Goal: Transaction & Acquisition: Book appointment/travel/reservation

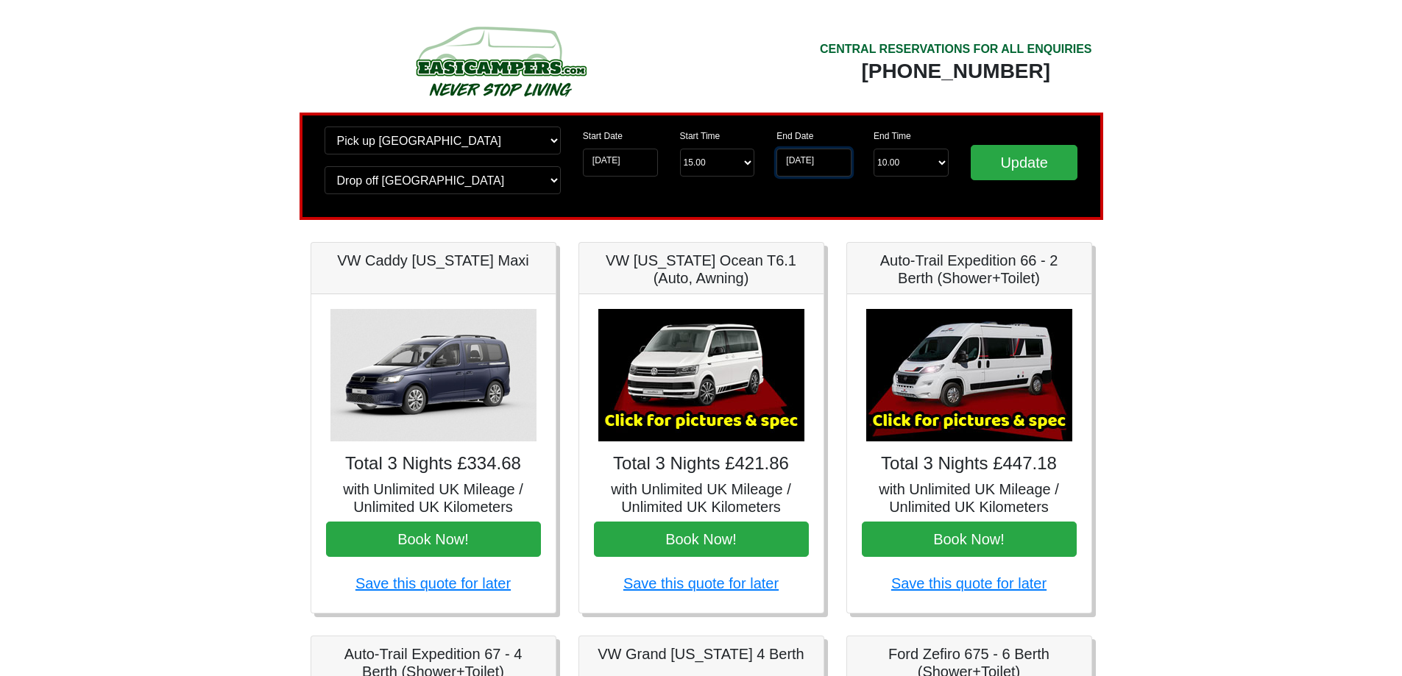
click at [810, 165] on input "[DATE]" at bounding box center [813, 163] width 75 height 28
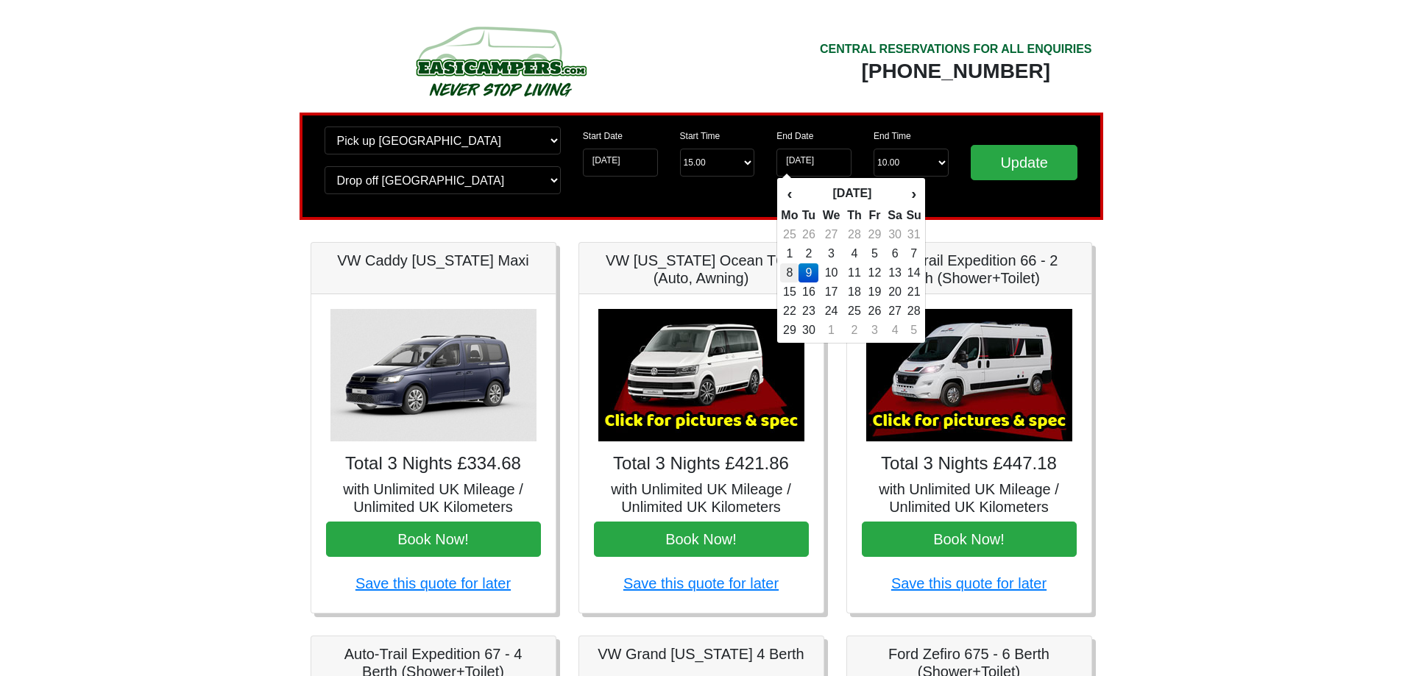
click at [792, 274] on td "8" at bounding box center [789, 272] width 18 height 19
type input "08-09-2025"
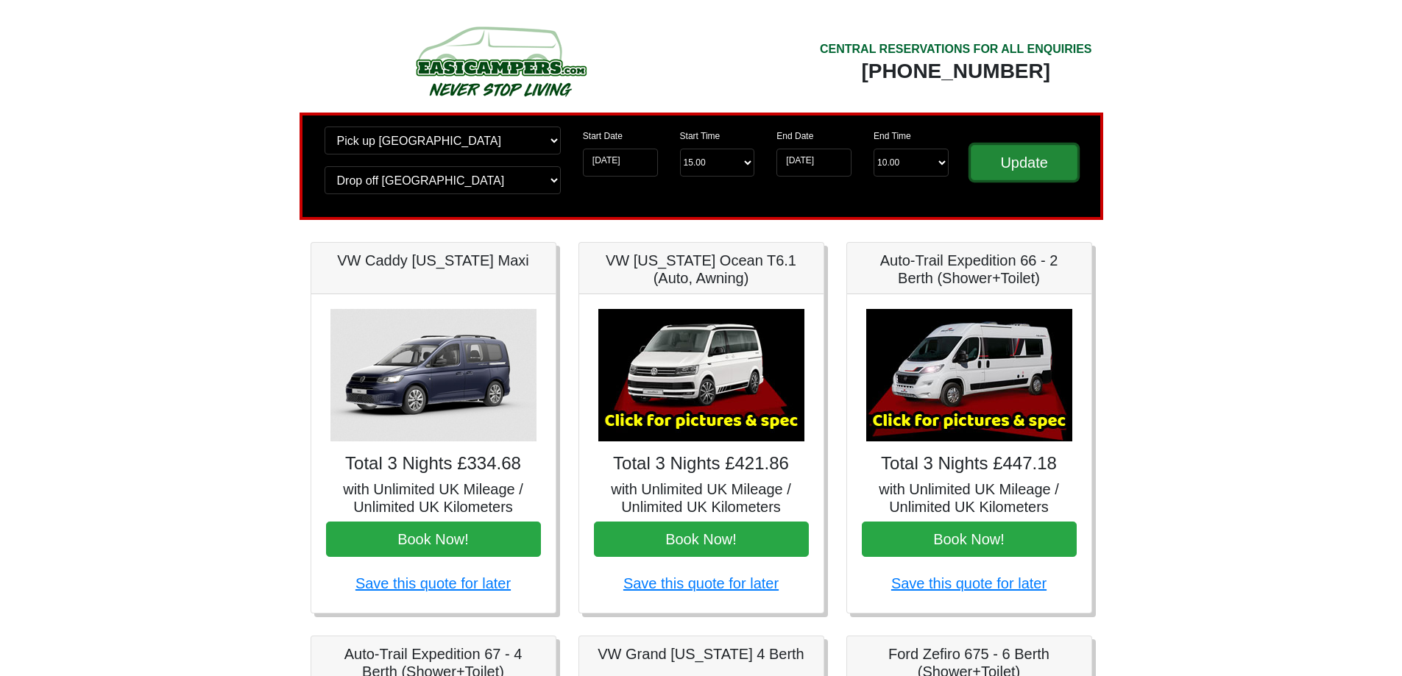
click at [1032, 169] on input "Update" at bounding box center [1024, 162] width 107 height 35
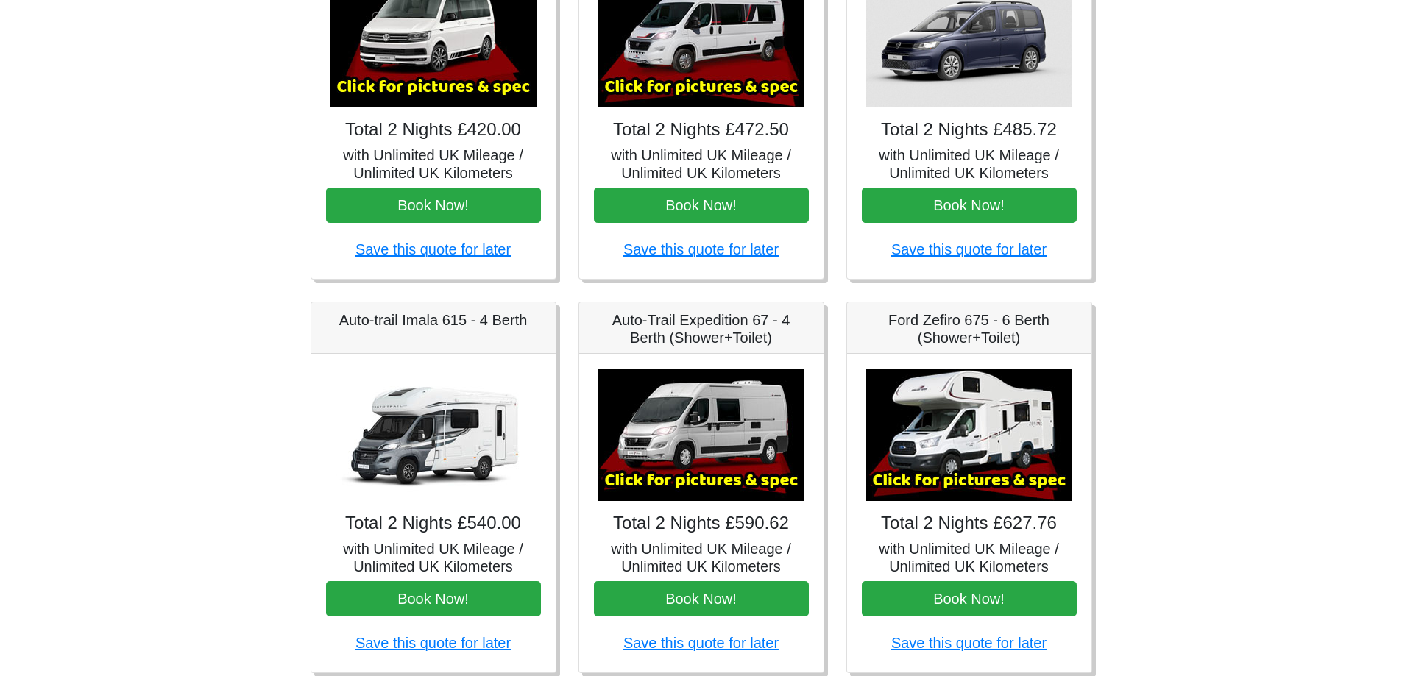
scroll to position [368, 0]
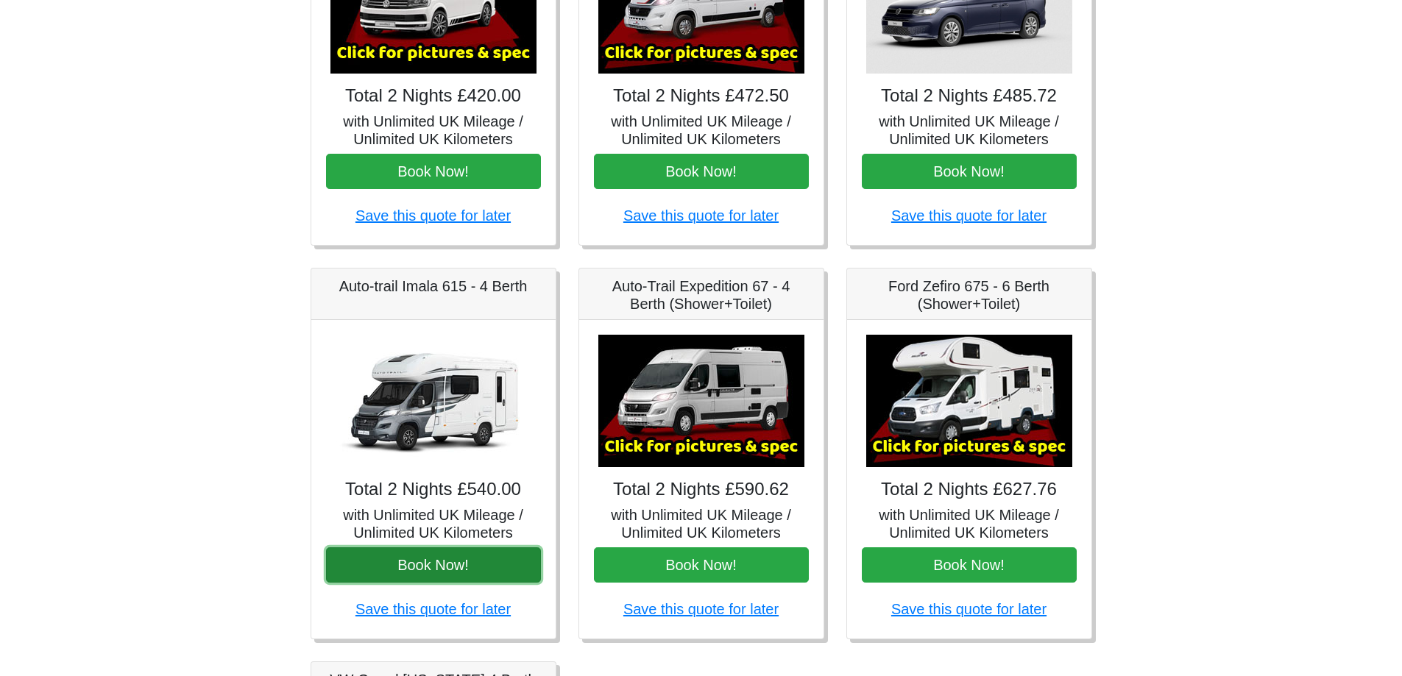
click at [466, 564] on button "Book Now!" at bounding box center [433, 564] width 215 height 35
click at [425, 561] on button "Book Now!" at bounding box center [433, 564] width 215 height 35
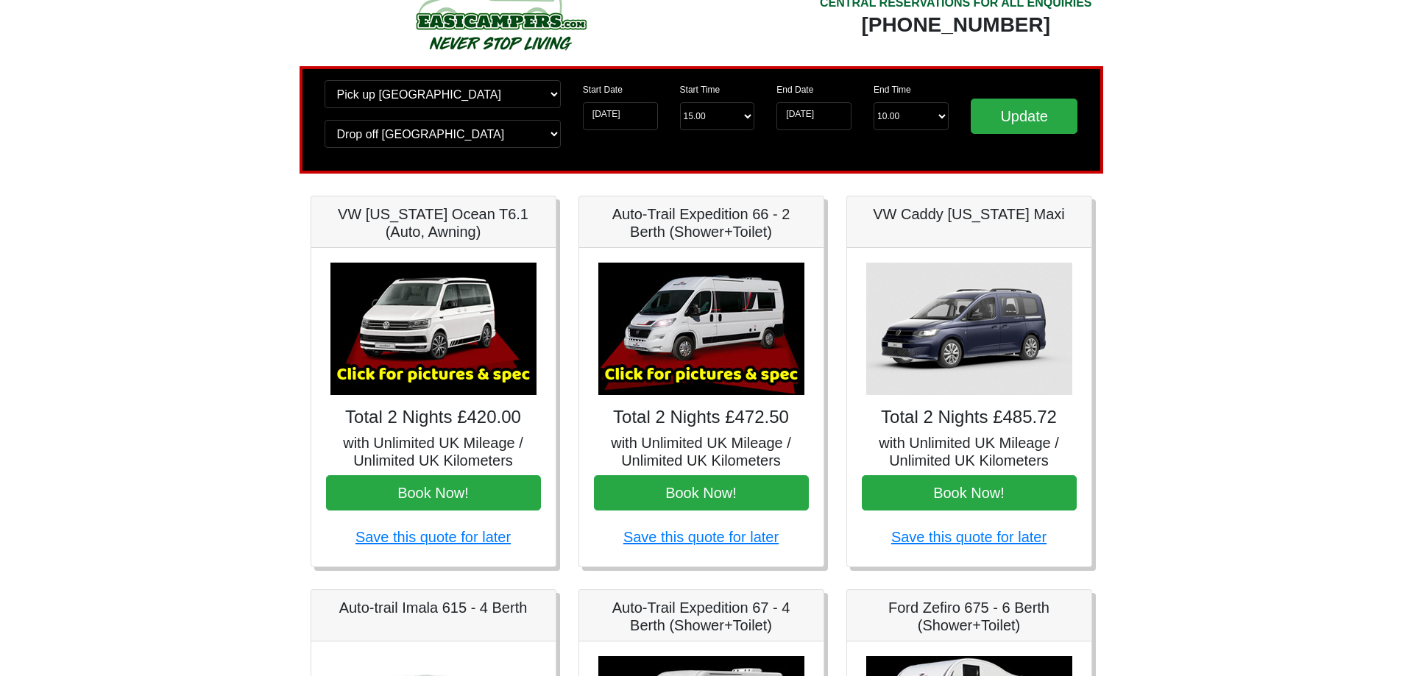
scroll to position [0, 0]
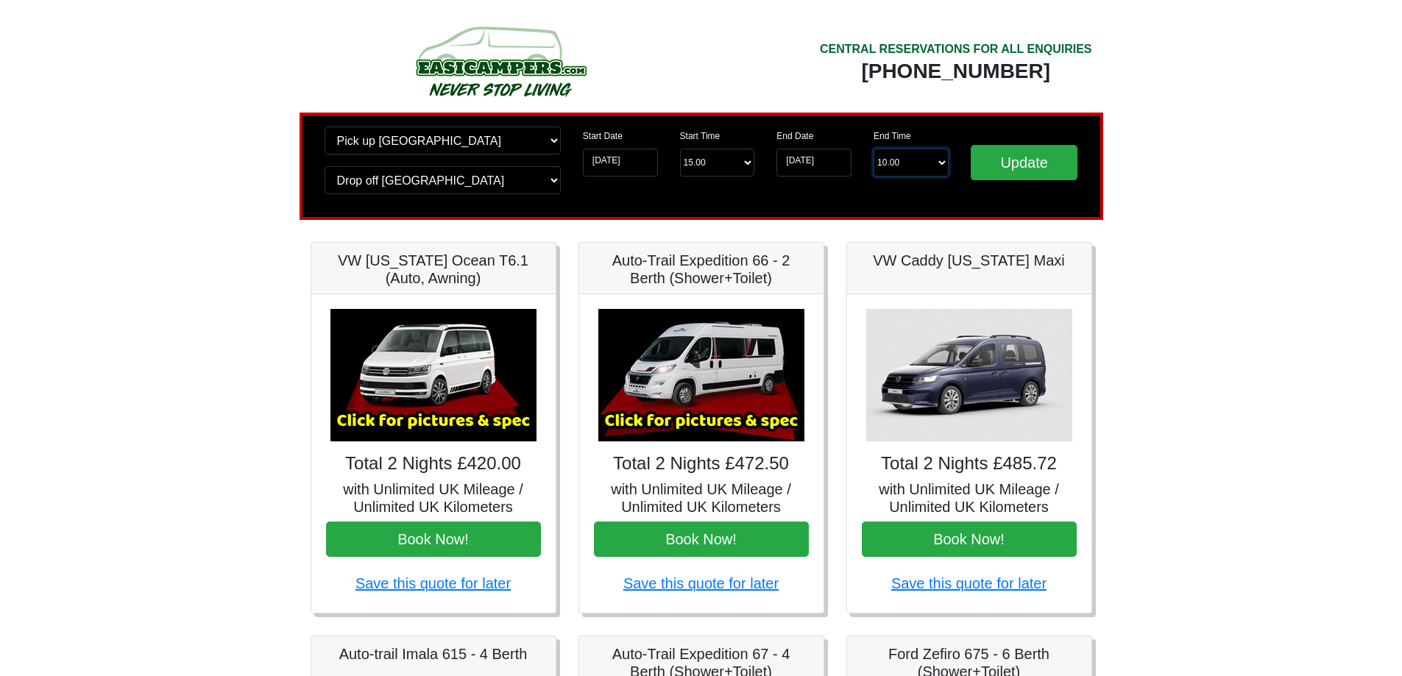
click at [943, 160] on select "End Time 10.00 -------- 08.00 am 09.00 am 10.00 am 11.00 am (Sunday Only)" at bounding box center [910, 163] width 75 height 28
click at [859, 122] on div "Change pick up location? Pick up Edinburgh Birmingham Airport Blackburn Lancash…" at bounding box center [701, 166] width 804 height 107
click at [814, 160] on input "08-09-2025" at bounding box center [813, 163] width 75 height 28
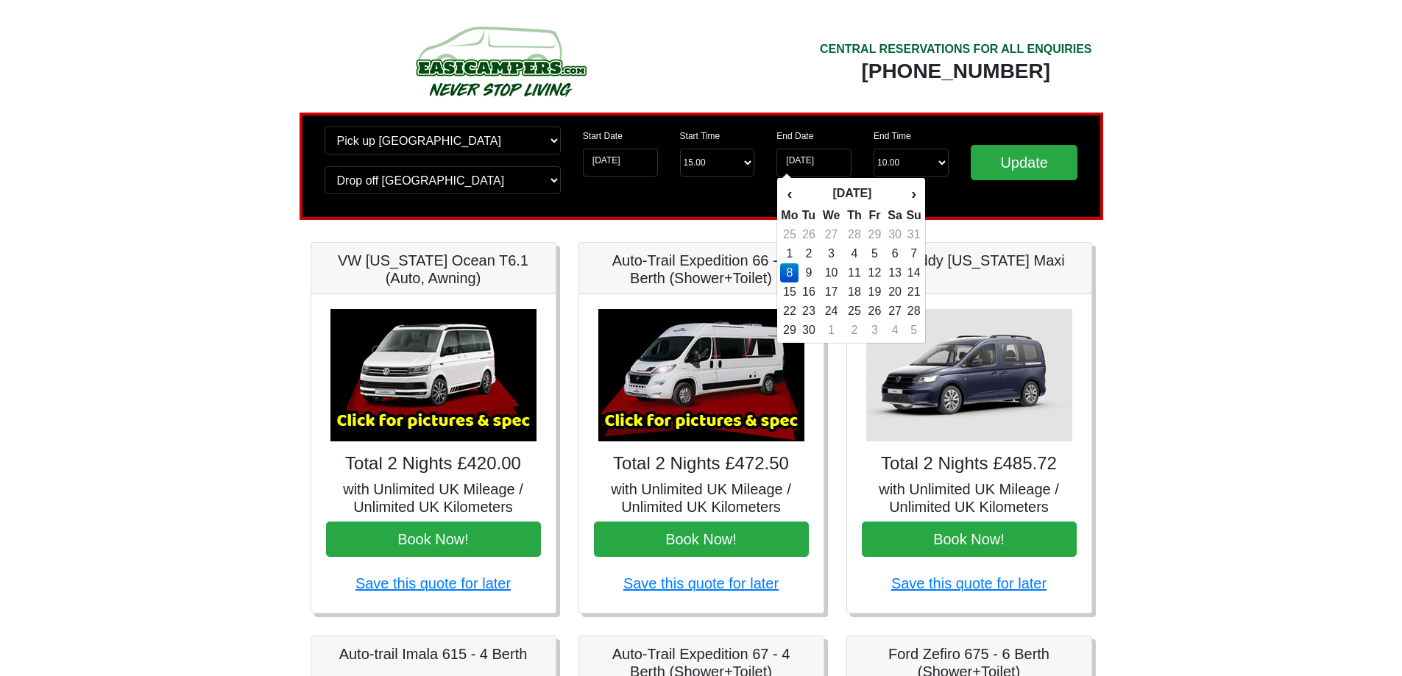
click at [811, 272] on td "9" at bounding box center [808, 272] width 20 height 19
type input "[DATE]"
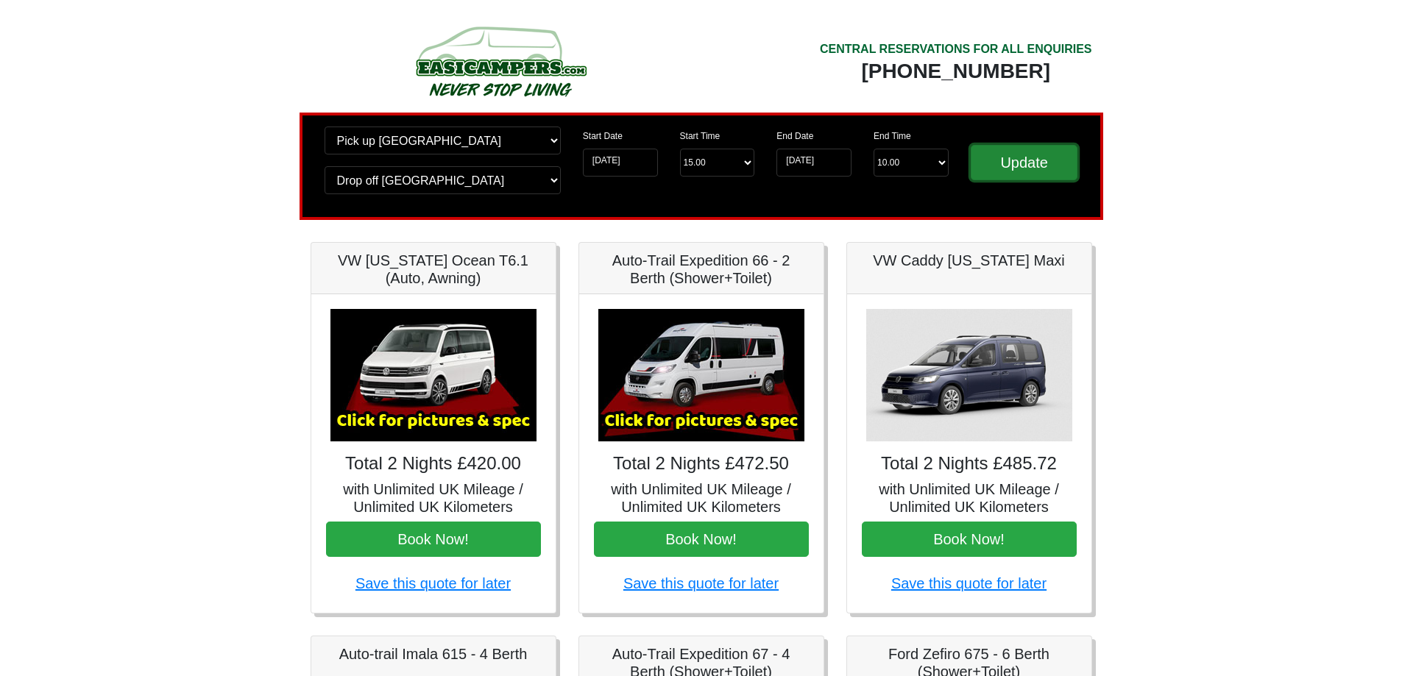
click at [1018, 173] on input "Update" at bounding box center [1024, 162] width 107 height 35
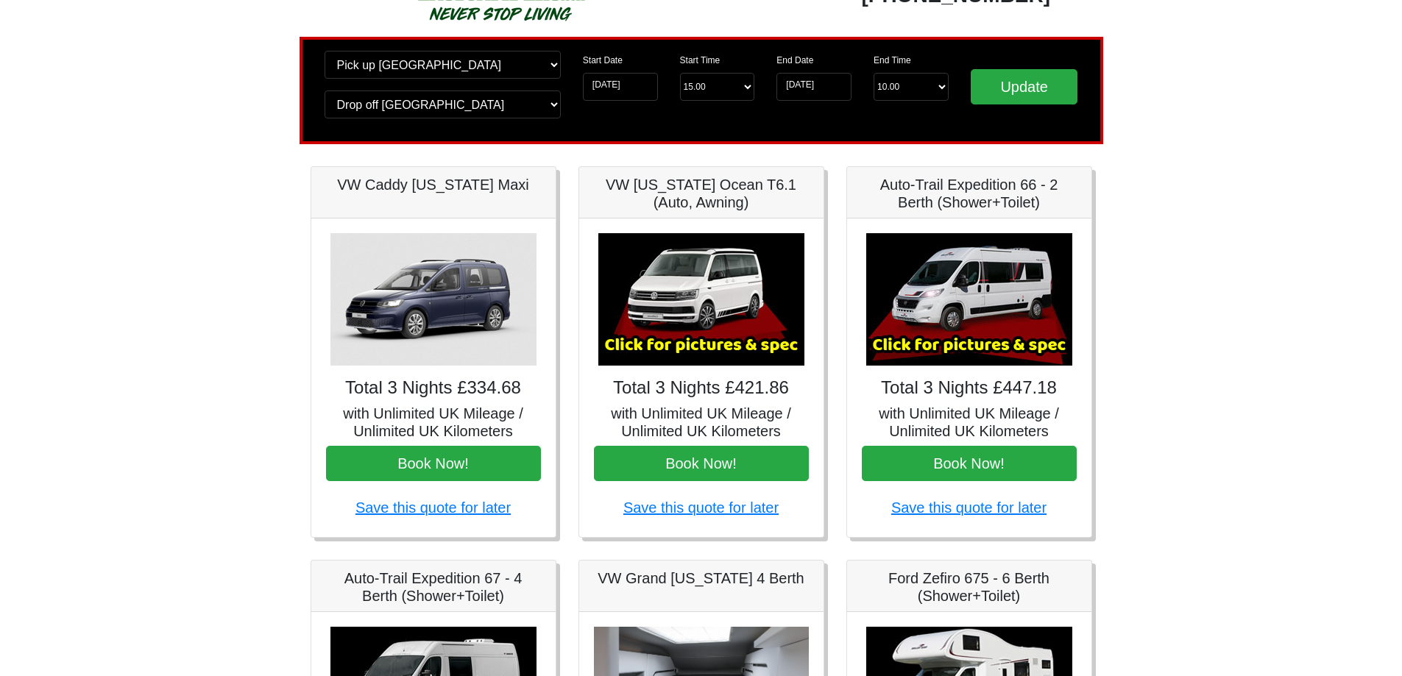
scroll to position [123, 0]
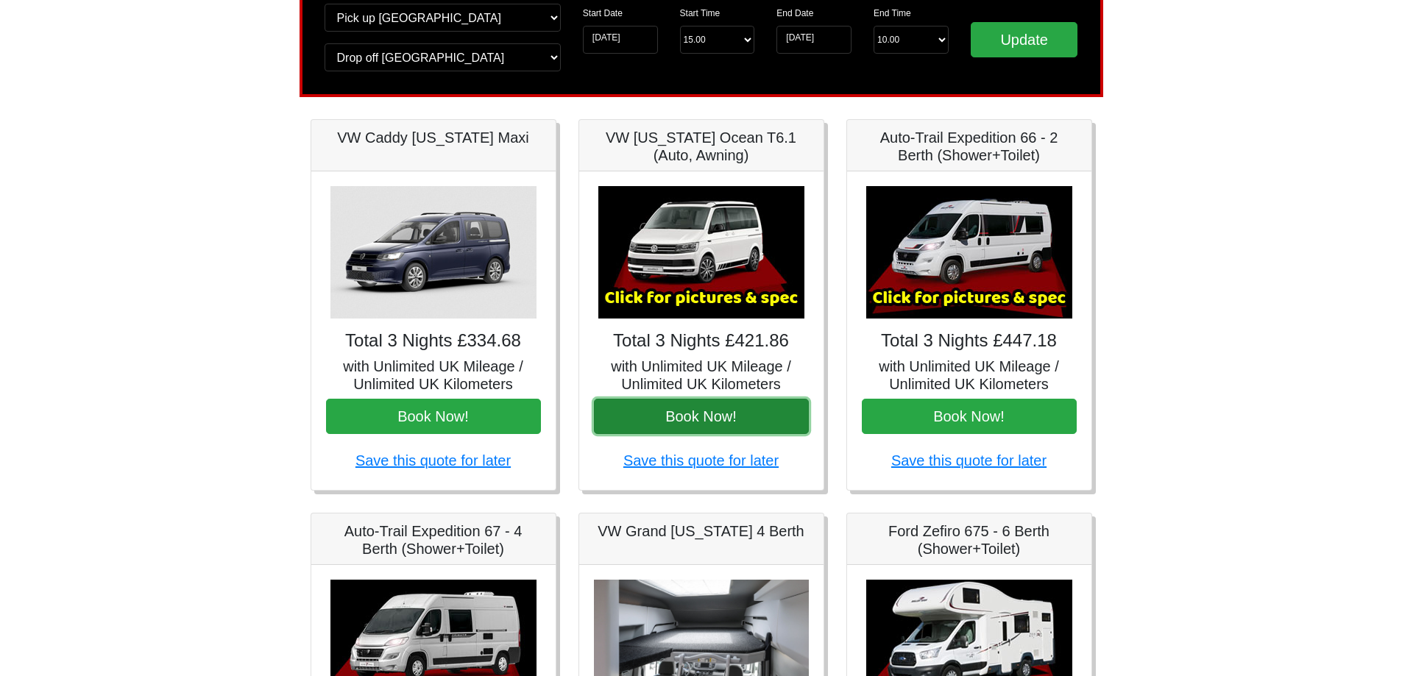
click at [694, 416] on button "Book Now!" at bounding box center [701, 416] width 215 height 35
